Goal: Task Accomplishment & Management: Manage account settings

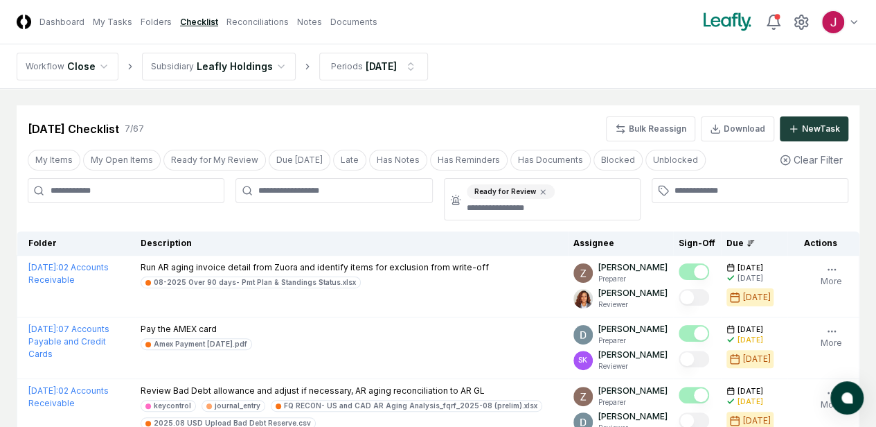
click at [269, 66] on html "CloseCore Dashboard My Tasks Folders Checklist Reconciliations Notes Documents …" at bounding box center [438, 393] width 876 height 786
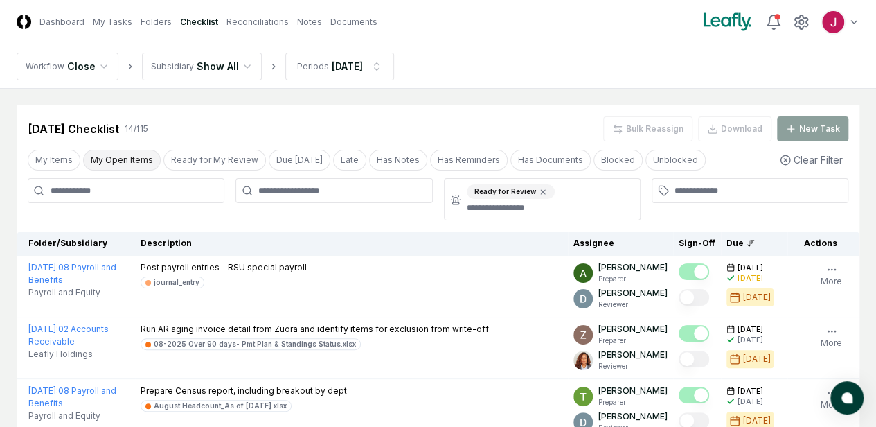
click at [114, 156] on button "My Open Items" at bounding box center [122, 160] width 78 height 21
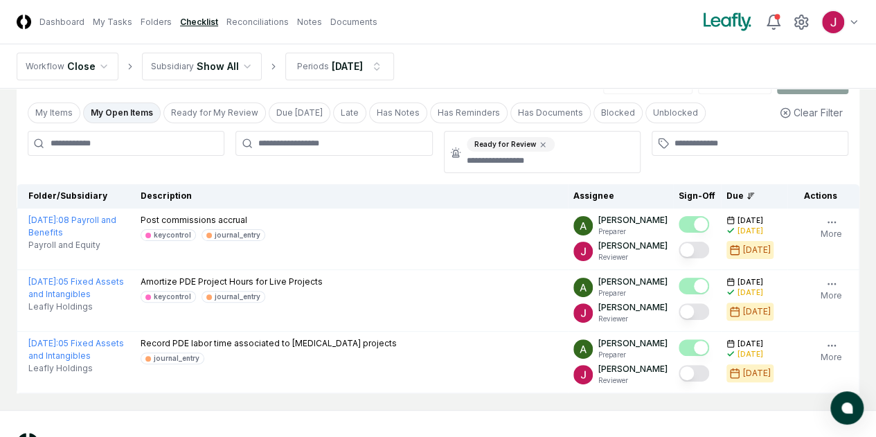
scroll to position [69, 0]
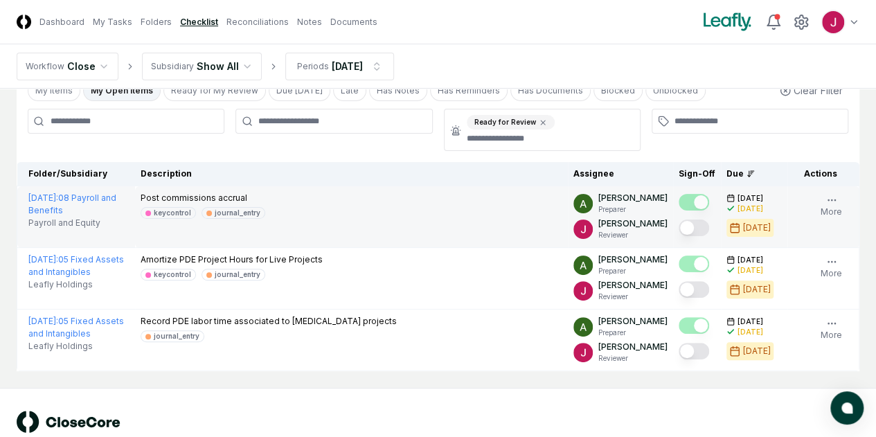
click at [679, 231] on button "Mark complete" at bounding box center [694, 228] width 30 height 17
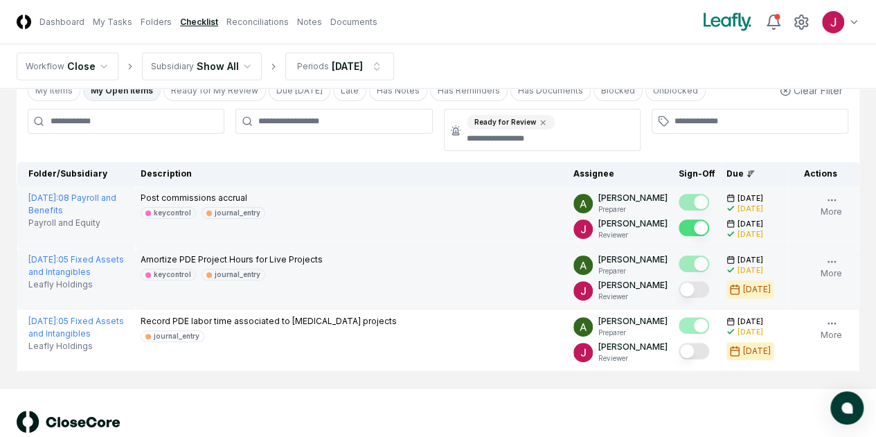
click at [679, 283] on button "Mark complete" at bounding box center [694, 289] width 30 height 17
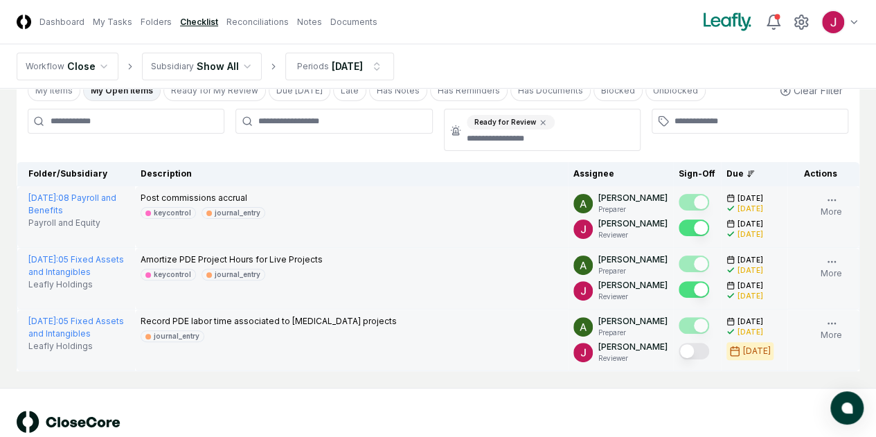
click at [679, 351] on button "Mark complete" at bounding box center [694, 351] width 30 height 17
click at [270, 16] on link "Reconciliations" at bounding box center [258, 22] width 62 height 12
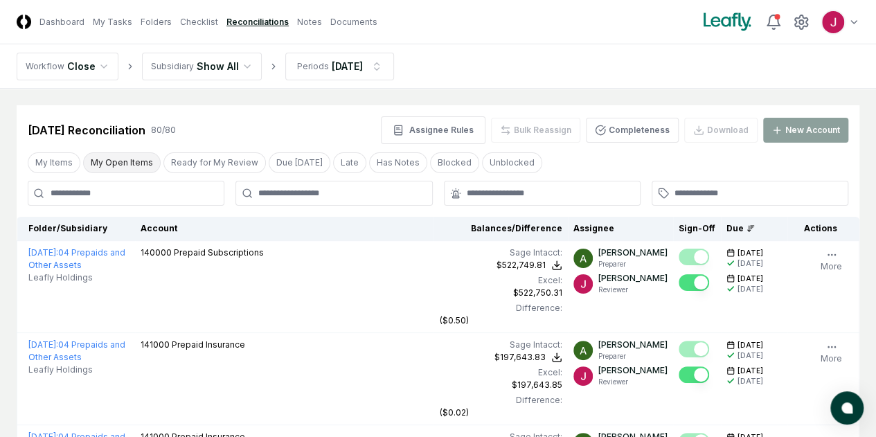
click at [107, 154] on button "My Open Items" at bounding box center [122, 162] width 78 height 21
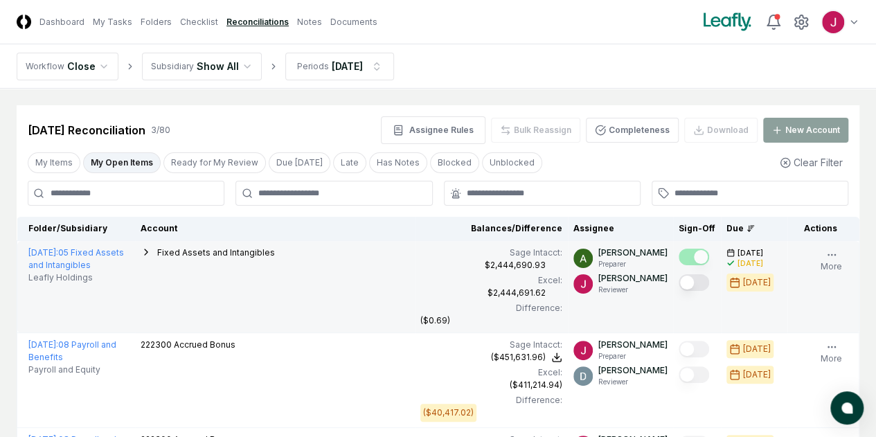
click at [679, 279] on button "Mark complete" at bounding box center [694, 282] width 30 height 17
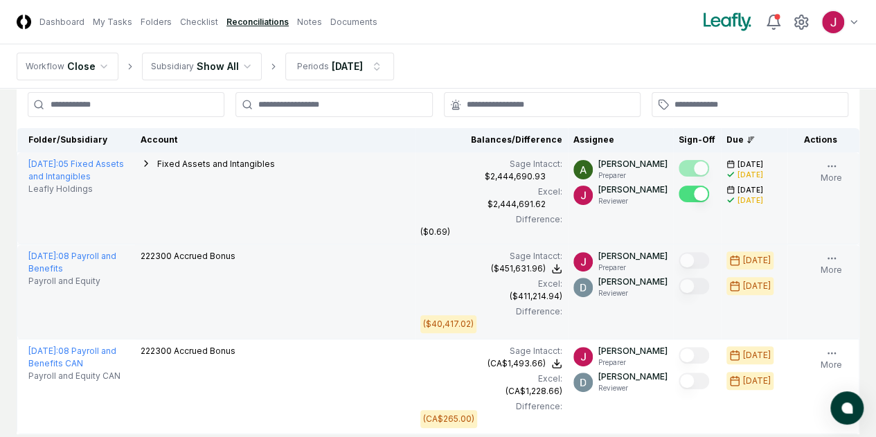
scroll to position [139, 0]
